Goal: Task Accomplishment & Management: Complete application form

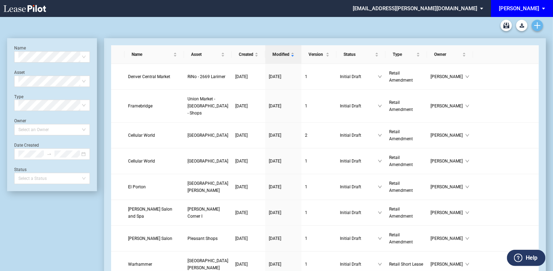
click at [533, 24] on link "Create new document" at bounding box center [536, 25] width 11 height 11
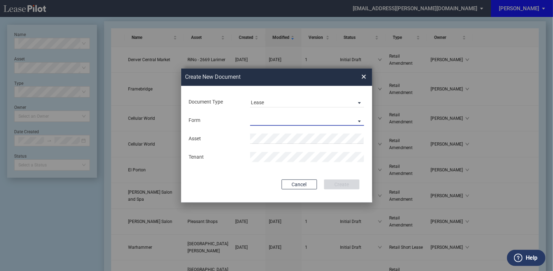
click at [359, 119] on md-select "Retail Long Lease Retail Short Lease" at bounding box center [307, 120] width 114 height 11
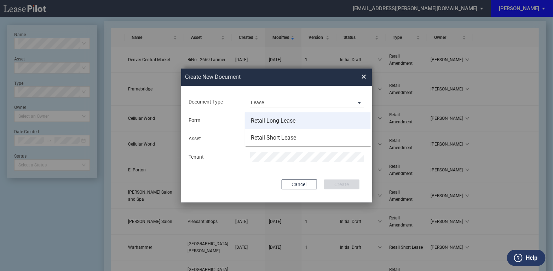
click at [280, 121] on div "Retail Long Lease" at bounding box center [273, 121] width 45 height 8
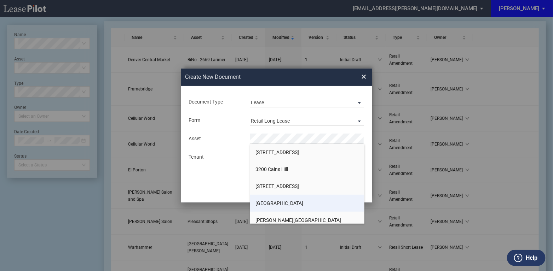
click at [287, 201] on span "[GEOGRAPHIC_DATA]" at bounding box center [279, 203] width 48 height 6
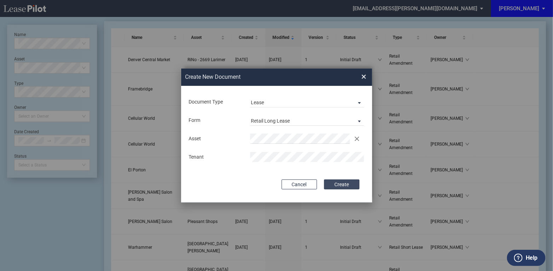
click at [335, 187] on button "Create" at bounding box center [341, 185] width 35 height 10
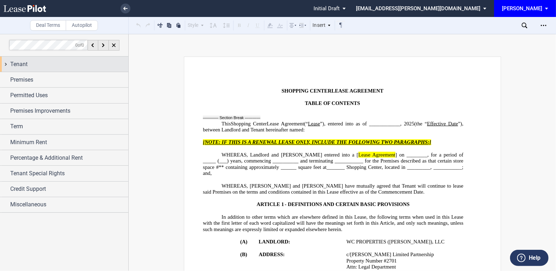
click at [3, 63] on div "Tenant" at bounding box center [64, 64] width 128 height 15
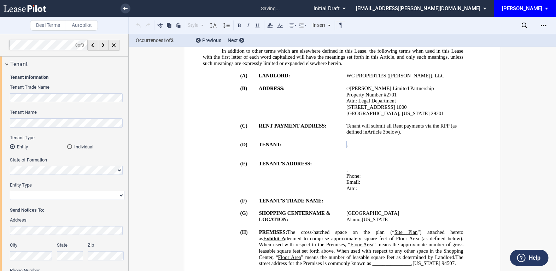
scroll to position [179, 0]
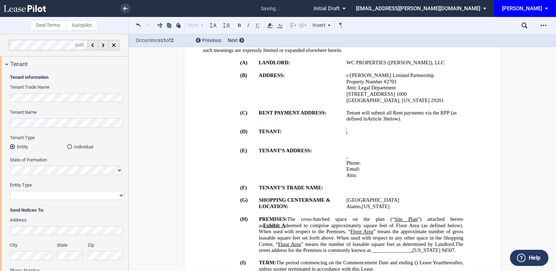
click at [78, 195] on select "Corporation Limited Liability Company General Partnership Limited Partnership O…" at bounding box center [67, 195] width 115 height 9
select select "limited liability company"
click at [10, 191] on select "Corporation Limited Liability Company General Partnership Limited Partnership O…" at bounding box center [67, 195] width 115 height 9
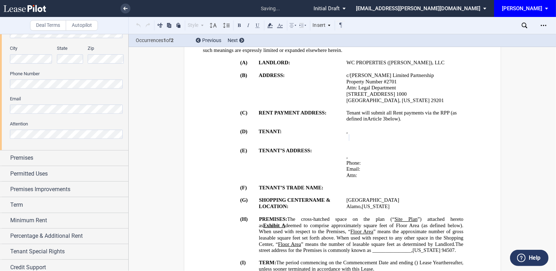
scroll to position [214, 0]
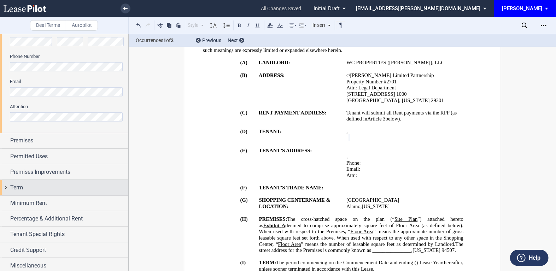
click at [6, 189] on div "Term" at bounding box center [64, 187] width 128 height 15
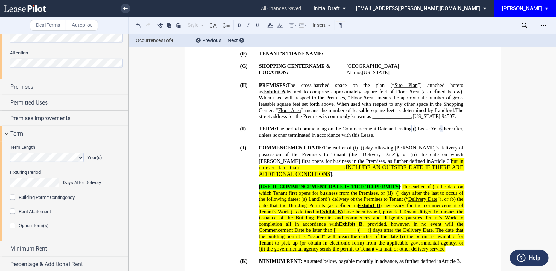
scroll to position [300, 0]
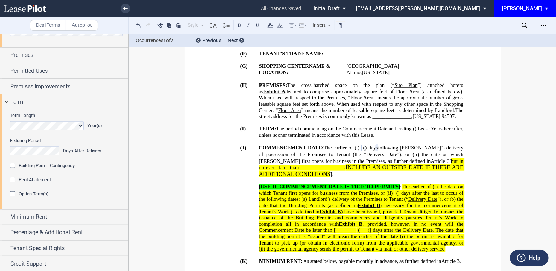
click at [14, 193] on div "Option Term(s)" at bounding box center [13, 194] width 7 height 7
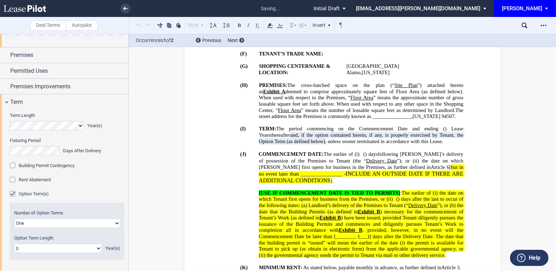
click at [113, 224] on select "One Two" at bounding box center [67, 223] width 106 height 9
select select "2"
click at [14, 219] on select "One Two" at bounding box center [67, 223] width 106 height 9
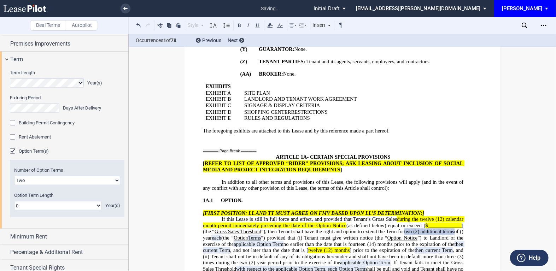
scroll to position [1287, 0]
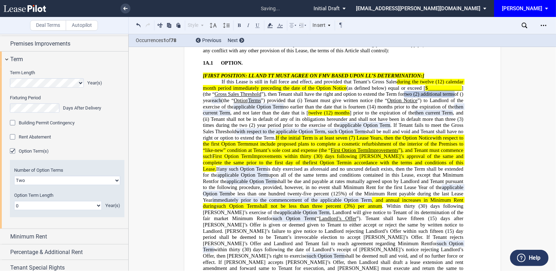
click at [98, 205] on select "0 1 2 3 4 5 6 7 8 9 10 11 12 13 14 15 16 17 18 19 20" at bounding box center [58, 205] width 88 height 9
select select "number:5"
click at [14, 201] on select "0 1 2 3 4 5 6 7 8 9 10 11 12 13 14 15 16 17 18 19 20" at bounding box center [58, 205] width 88 height 9
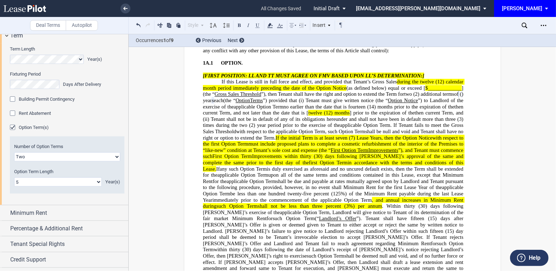
scroll to position [379, 0]
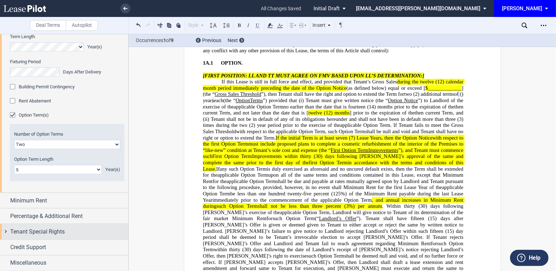
click at [8, 230] on div "Tenant Special Rights" at bounding box center [64, 231] width 128 height 15
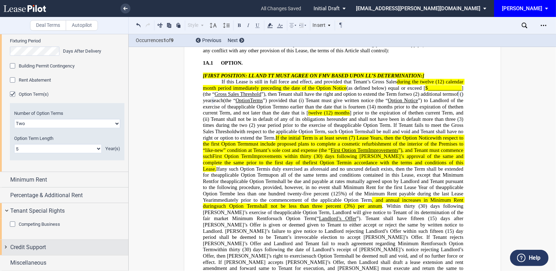
click at [6, 247] on div "Credit Support" at bounding box center [64, 247] width 128 height 15
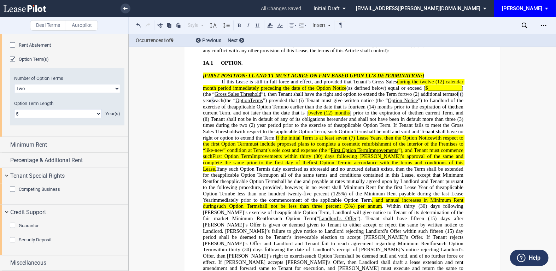
click at [11, 226] on div "Guarantor" at bounding box center [13, 226] width 7 height 7
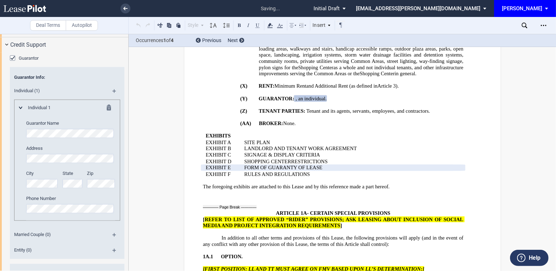
scroll to position [606, 0]
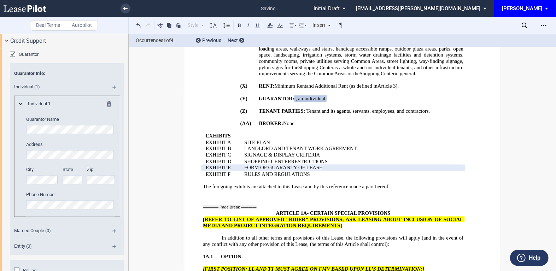
click at [112, 231] on md-icon at bounding box center [117, 233] width 10 height 8
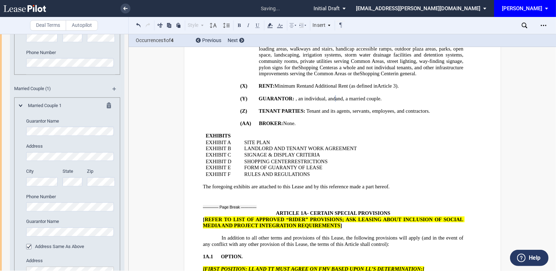
scroll to position [734, 0]
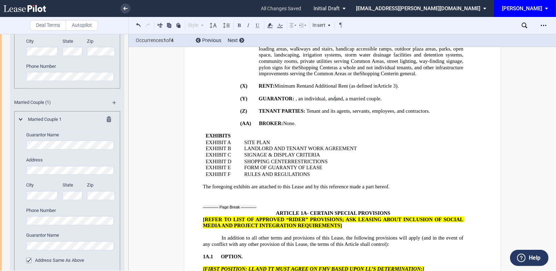
click at [113, 101] on md-icon at bounding box center [117, 105] width 10 height 8
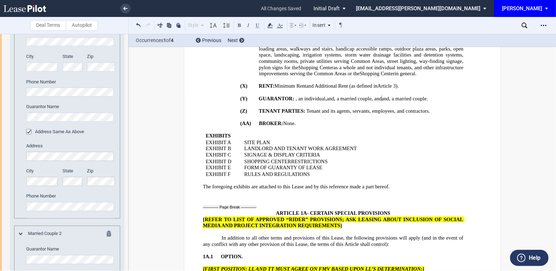
scroll to position [777, 0]
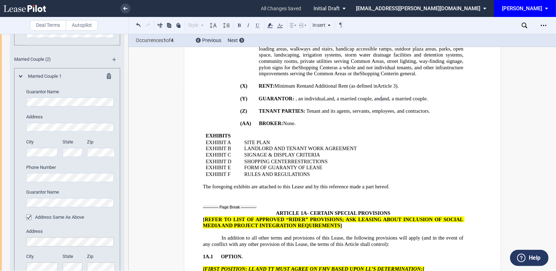
click at [112, 61] on md-icon at bounding box center [117, 62] width 10 height 8
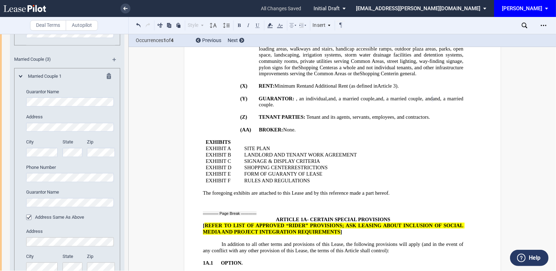
click at [113, 60] on md-icon at bounding box center [117, 62] width 10 height 8
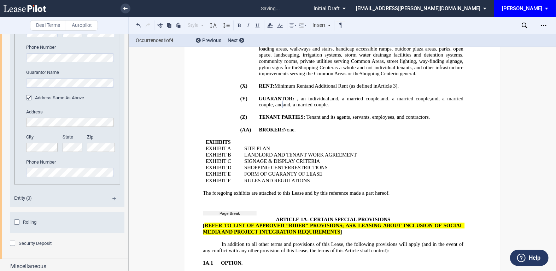
scroll to position [1630, 0]
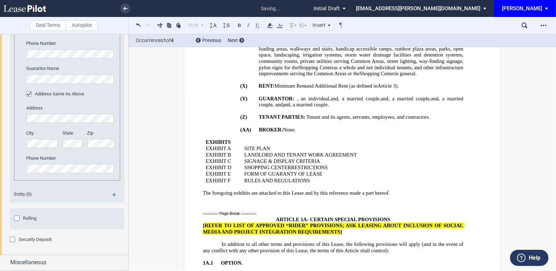
click at [17, 218] on div "Rolling" at bounding box center [17, 219] width 7 height 7
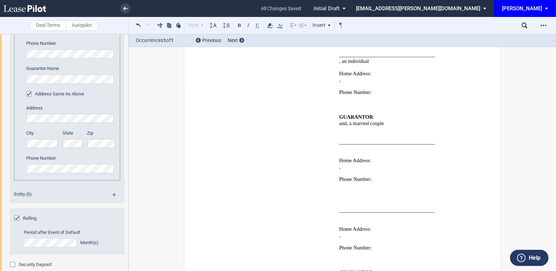
scroll to position [1655, 0]
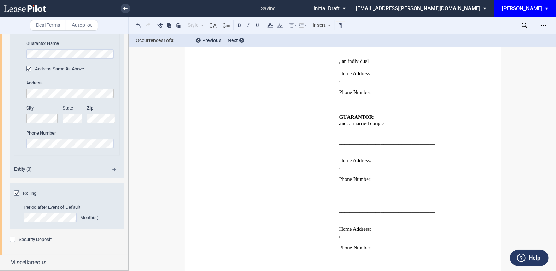
click at [11, 240] on div "Security Deposit" at bounding box center [13, 240] width 7 height 7
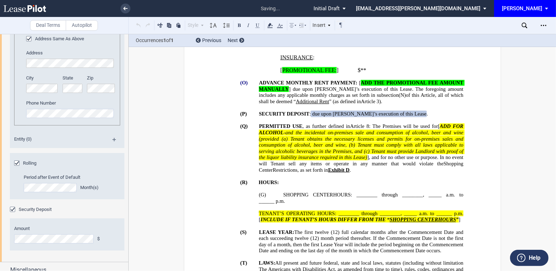
scroll to position [1692, 0]
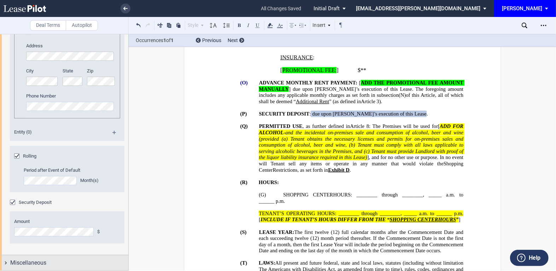
click at [6, 264] on div "Miscellaneous" at bounding box center [64, 262] width 128 height 15
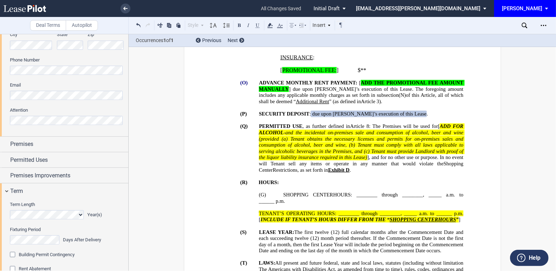
scroll to position [214, 0]
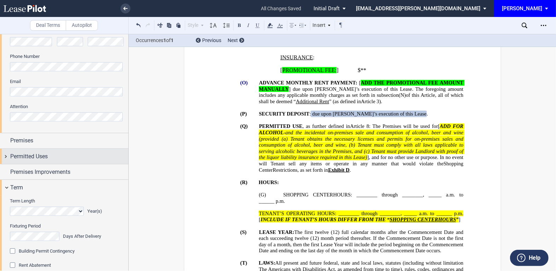
click at [6, 156] on div "Permitted Uses" at bounding box center [64, 156] width 128 height 15
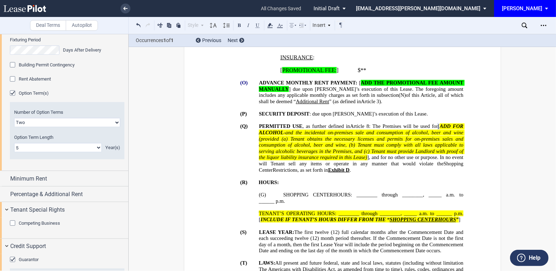
scroll to position [471, 0]
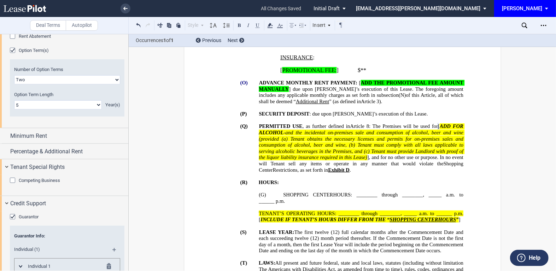
click at [12, 185] on div "Competing Business" at bounding box center [13, 181] width 7 height 7
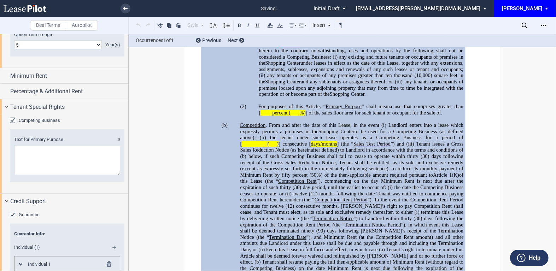
scroll to position [557, 0]
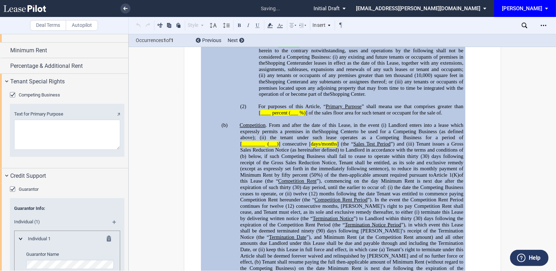
click at [39, 150] on textarea "Text for Primary Purpose" at bounding box center [67, 135] width 106 height 30
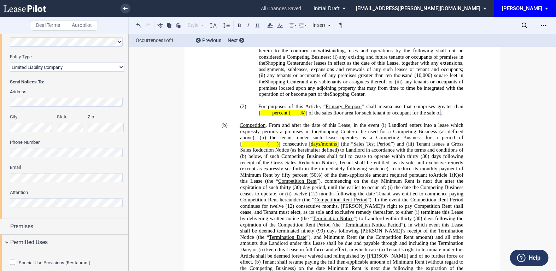
scroll to position [257, 0]
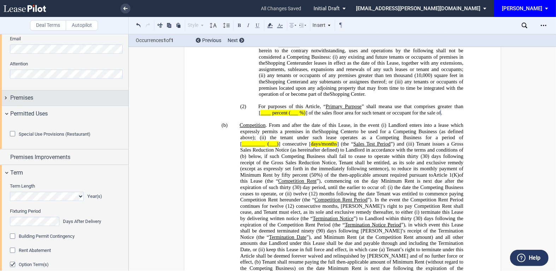
type textarea "fitness"
click at [3, 99] on div "Premises" at bounding box center [64, 97] width 128 height 15
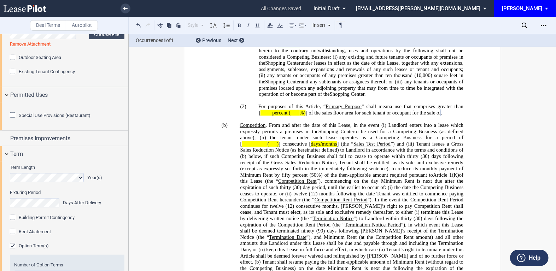
scroll to position [385, 0]
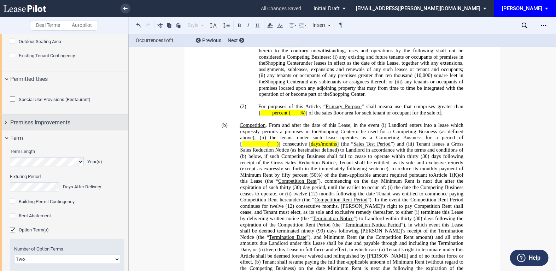
click at [4, 130] on div "Premises Improvements" at bounding box center [64, 122] width 128 height 15
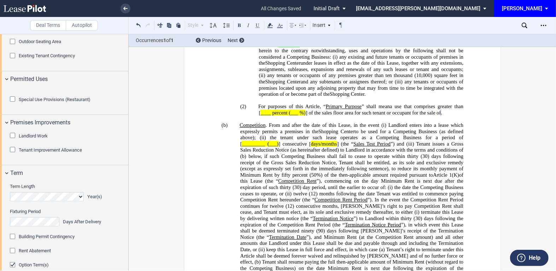
click at [13, 154] on div "Tenant Improvement Allowance" at bounding box center [13, 150] width 7 height 7
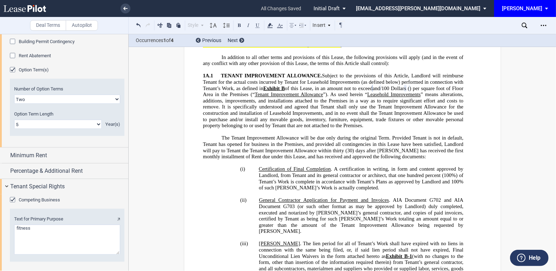
scroll to position [685, 0]
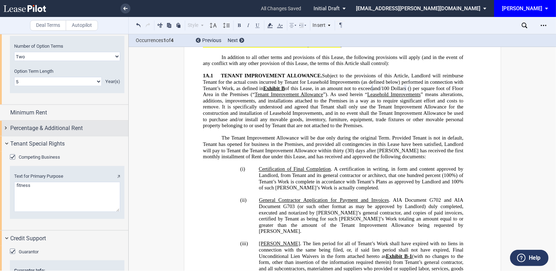
click at [7, 136] on div "Percentage & Additional Rent" at bounding box center [64, 128] width 128 height 15
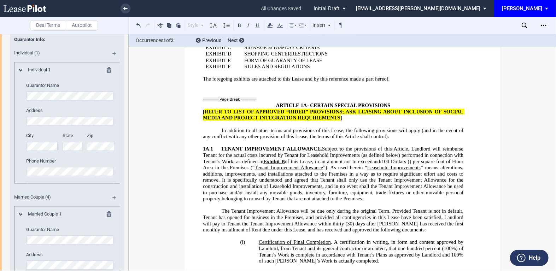
scroll to position [1263, 0]
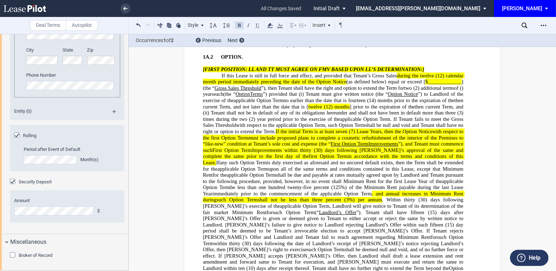
scroll to position [2184, 0]
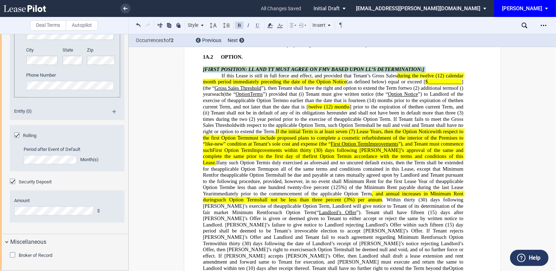
drag, startPoint x: 200, startPoint y: 114, endPoint x: 424, endPoint y: 113, distance: 223.8
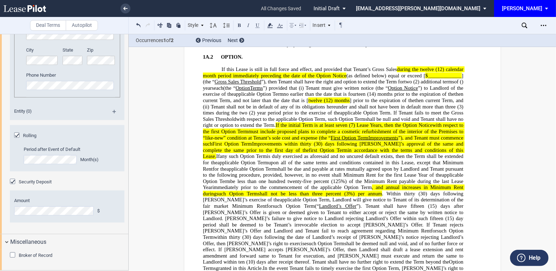
scroll to position [1778, 0]
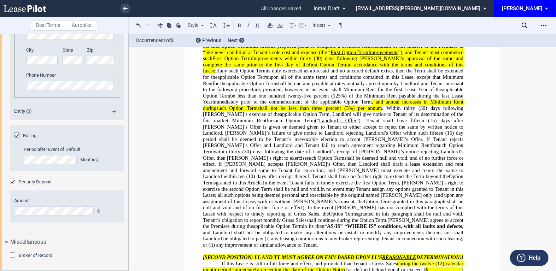
click at [338, 92] on span "shall be due and payable at rates mutually agreed upon by Landlord and Tenant p…" at bounding box center [334, 86] width 262 height 12
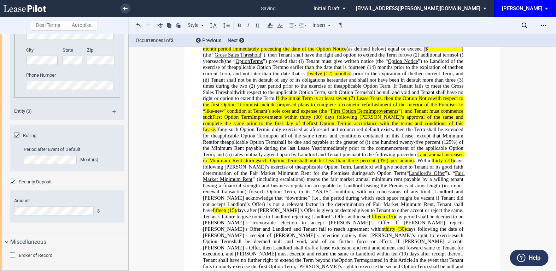
scroll to position [1769, 0]
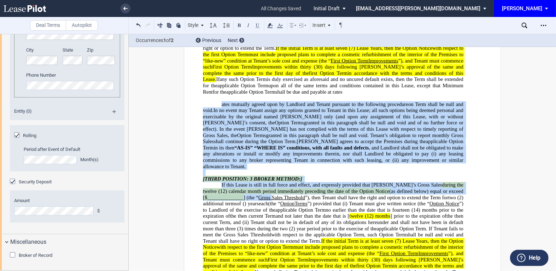
drag, startPoint x: 219, startPoint y: 153, endPoint x: 273, endPoint y: 239, distance: 101.4
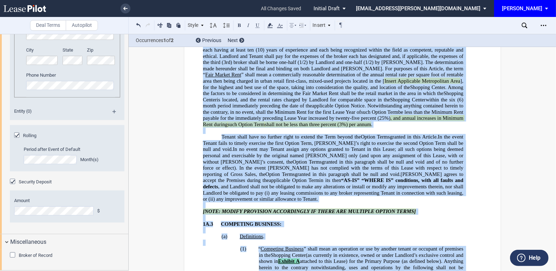
scroll to position [2215, 0]
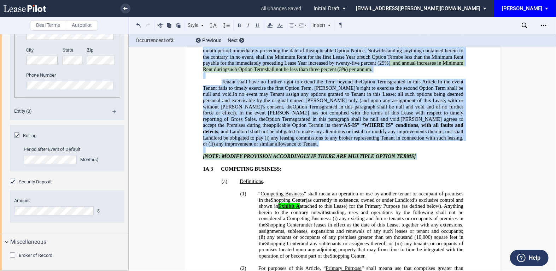
drag, startPoint x: 186, startPoint y: 200, endPoint x: 425, endPoint y: 207, distance: 239.1
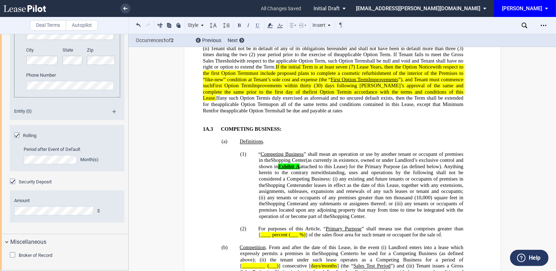
scroll to position [1743, 0]
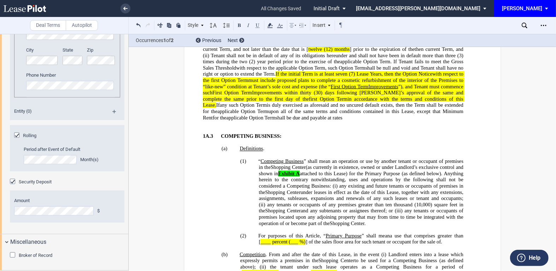
click at [344, 121] on p "If this Lease is still in full force and effect, and provided that Tenant’s Gro…" at bounding box center [333, 68] width 261 height 106
click at [336, 121] on p "If this Lease is still in full force and effect, and provided that Tenant’s Gro…" at bounding box center [333, 68] width 261 height 106
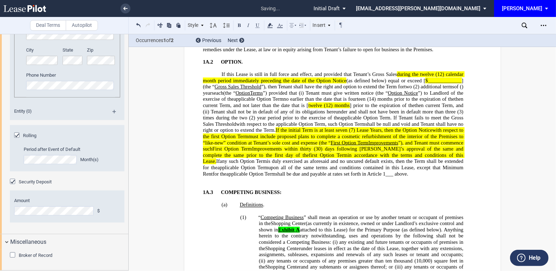
scroll to position [1700, 0]
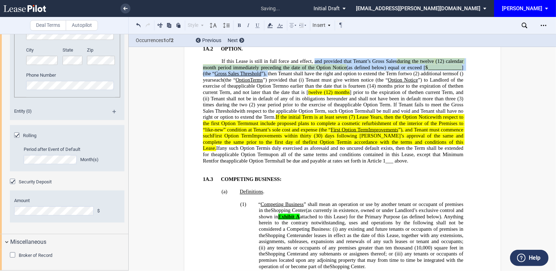
drag, startPoint x: 311, startPoint y: 106, endPoint x: 266, endPoint y: 117, distance: 47.0
click at [266, 77] on span "If this Lease is still in full force and effect, and provided that Tenant’s Gro…" at bounding box center [334, 67] width 262 height 18
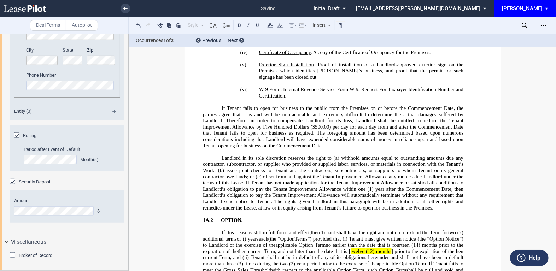
scroll to position [1743, 0]
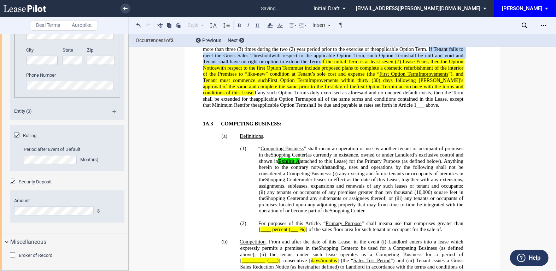
drag, startPoint x: 427, startPoint y: 95, endPoint x: 317, endPoint y: 109, distance: 110.8
click at [317, 109] on p "If this Lease is still in full force and effect, then Tenant shall have the rig…" at bounding box center [333, 61] width 261 height 93
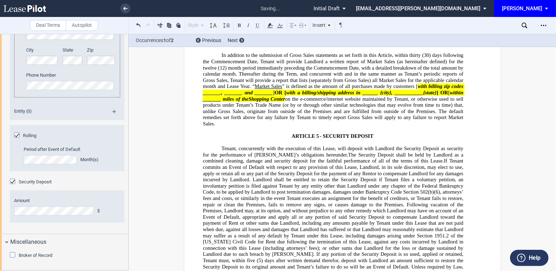
scroll to position [3286, 0]
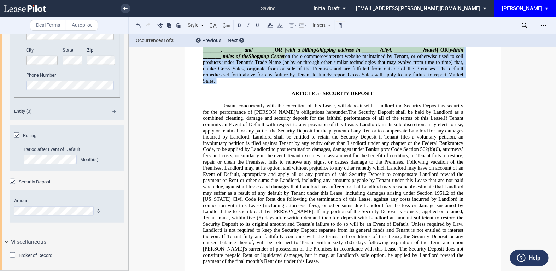
drag, startPoint x: 217, startPoint y: 84, endPoint x: 218, endPoint y: 160, distance: 76.0
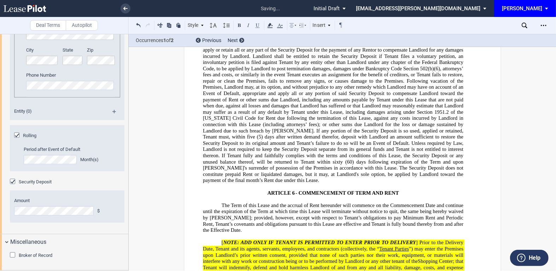
scroll to position [3414, 0]
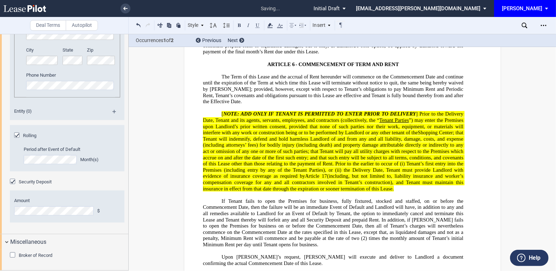
click at [10, 256] on div "Broker of Record" at bounding box center [13, 255] width 7 height 7
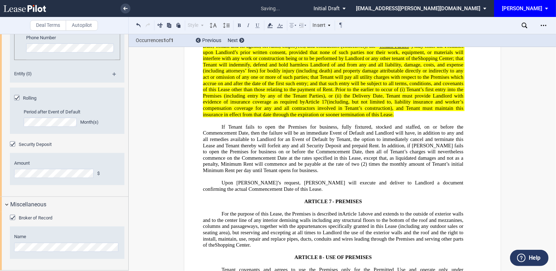
scroll to position [3538, 0]
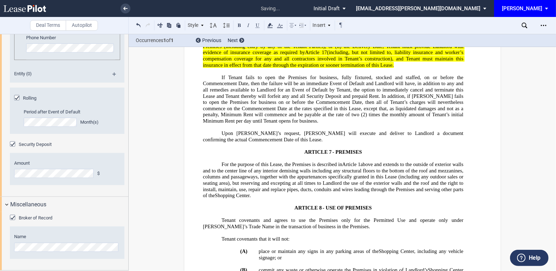
drag, startPoint x: 217, startPoint y: 62, endPoint x: 403, endPoint y: 138, distance: 201.3
click at [403, 68] on p "[ NOTE: ADD ONLY IF TENANT IS PERMITTED TO ENTER PRIOR TO DELIVERY ] Prior to t…" at bounding box center [333, 27] width 261 height 81
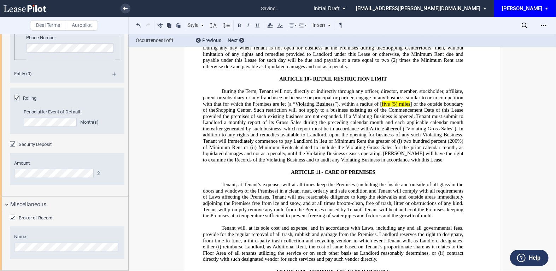
scroll to position [4009, 0]
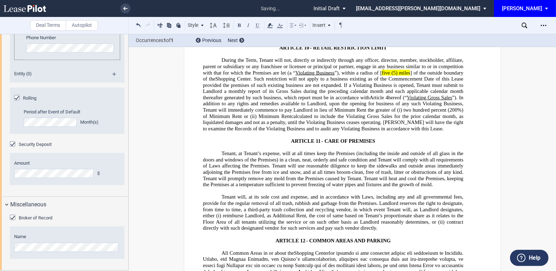
click at [379, 76] on span "”), within a radius of [" at bounding box center [357, 73] width 47 height 6
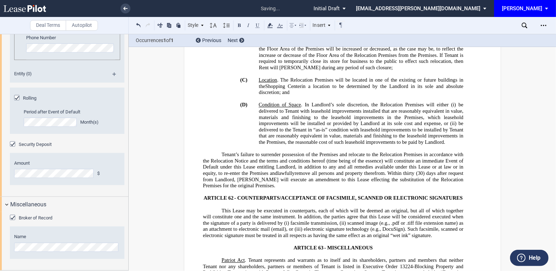
scroll to position [12578, 0]
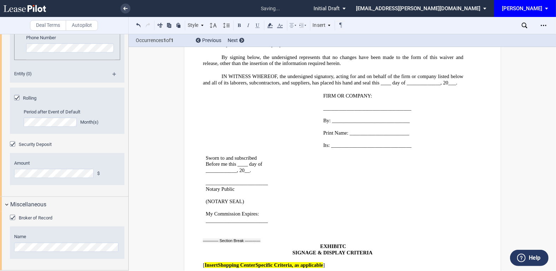
scroll to position [15142, 0]
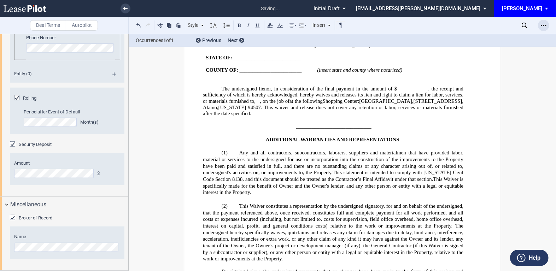
click at [542, 27] on icon "Open Lease options menu" at bounding box center [544, 26] width 6 height 6
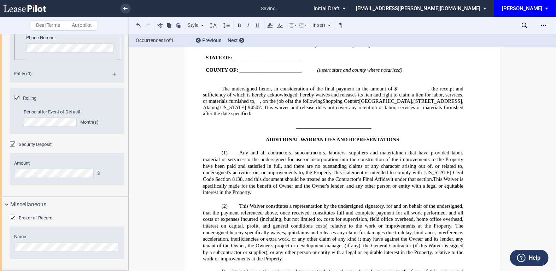
drag, startPoint x: 319, startPoint y: 5, endPoint x: 306, endPoint y: 33, distance: 30.0
click at [306, 33] on div "Style Normal 8pt 9pt 10pt 10.5pt 11pt 12pt 14pt 16pt Normal 1 1.15 1.5 2 3 No C…" at bounding box center [280, 25] width 302 height 17
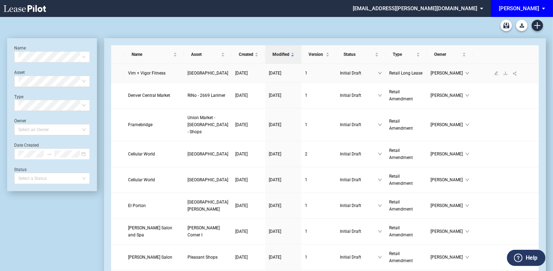
click at [148, 76] on span "Vim + Vigor Fitness" at bounding box center [146, 73] width 37 height 5
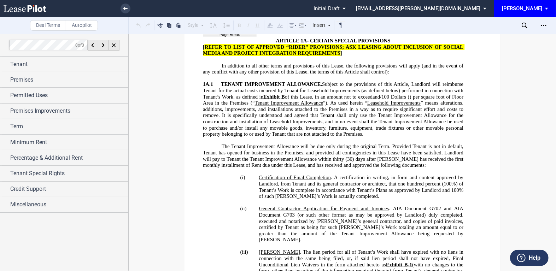
scroll to position [1328, 0]
